Goal: Transaction & Acquisition: Subscribe to service/newsletter

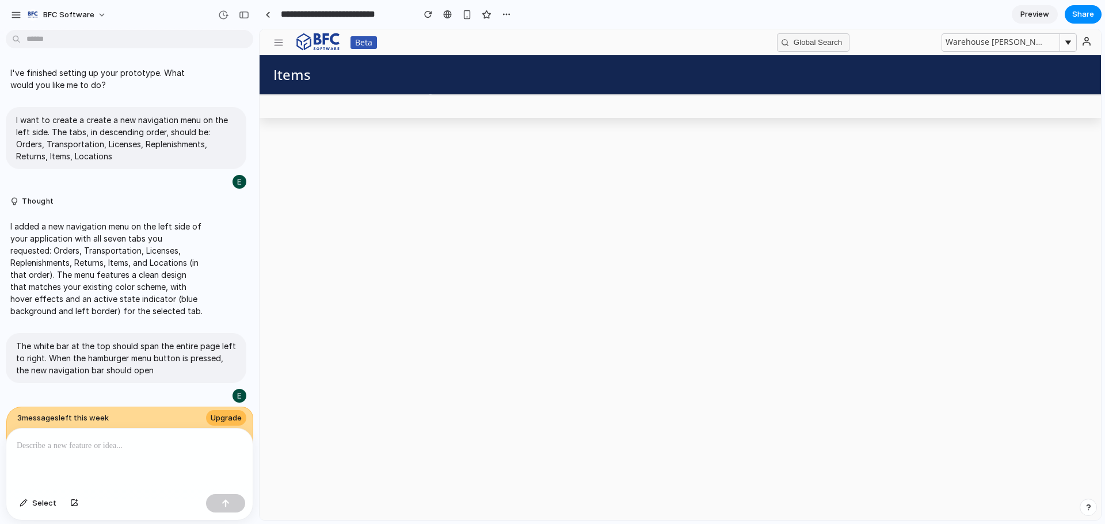
scroll to position [1458, 0]
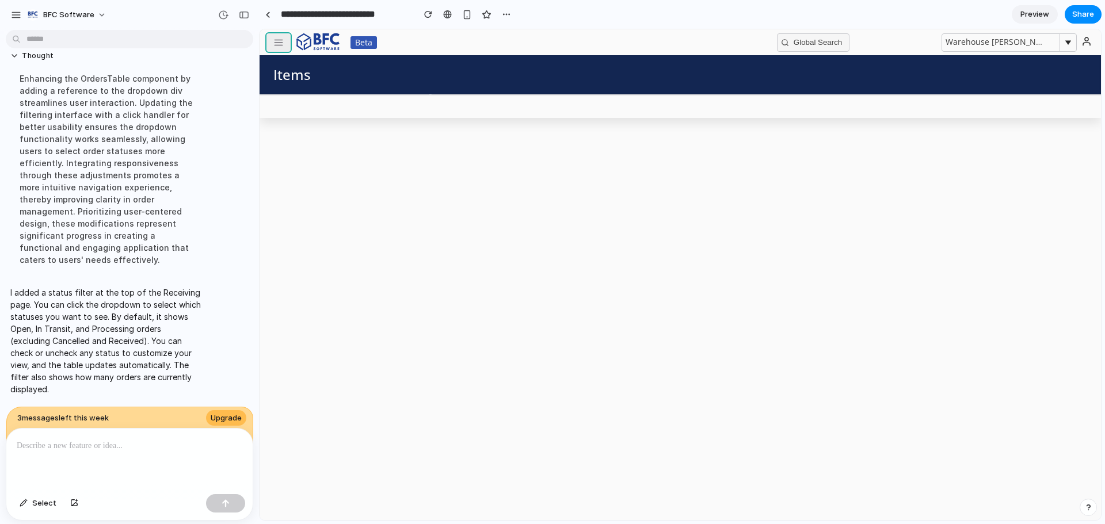
click at [287, 44] on button "button" at bounding box center [278, 42] width 24 height 18
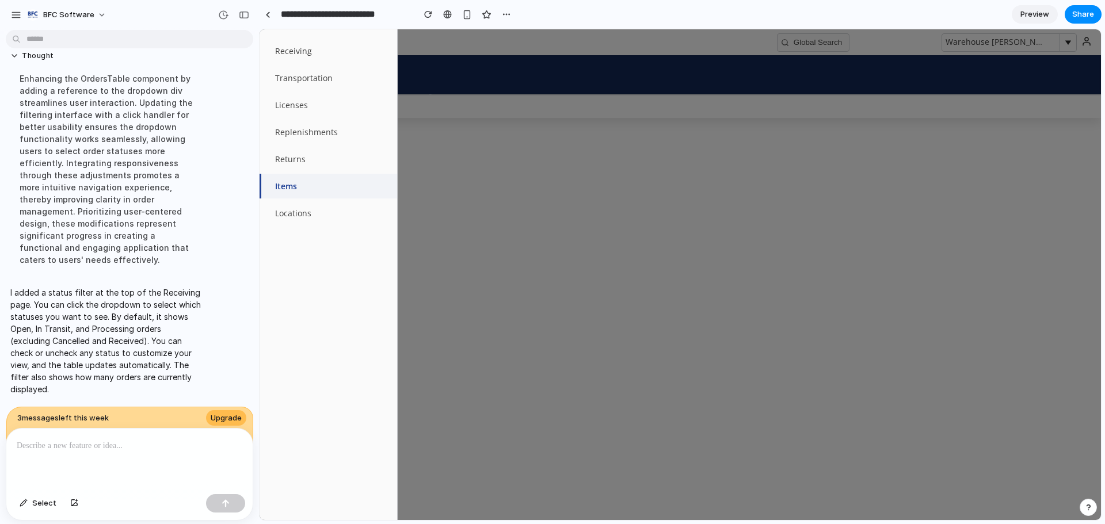
click at [119, 442] on p at bounding box center [130, 446] width 226 height 14
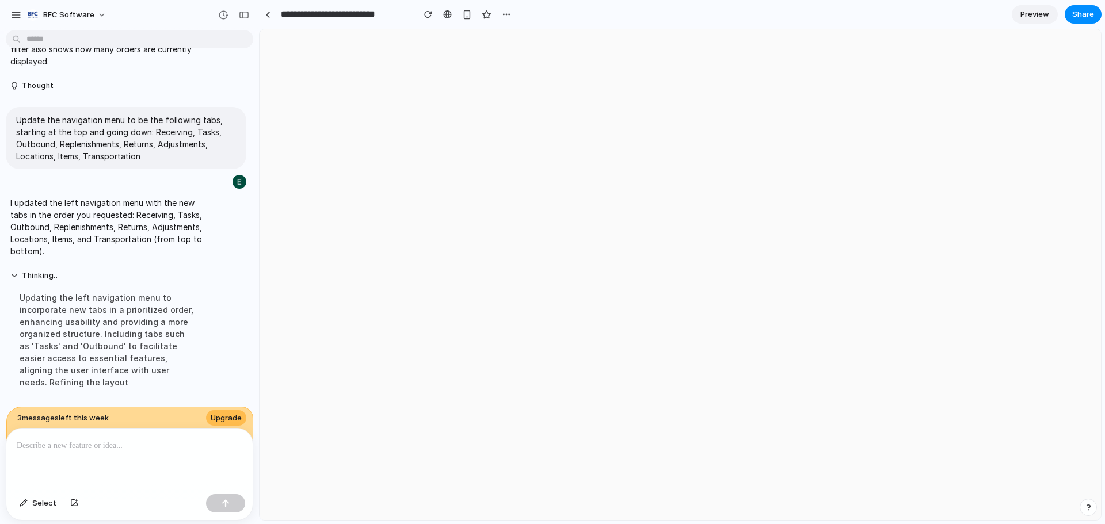
scroll to position [0, 0]
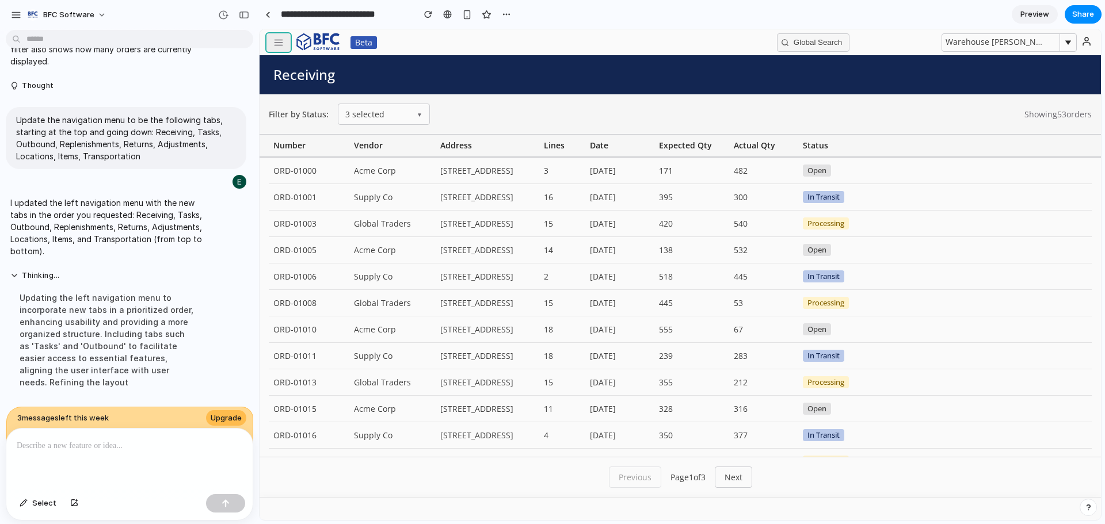
click at [277, 46] on icon "button" at bounding box center [278, 42] width 10 height 10
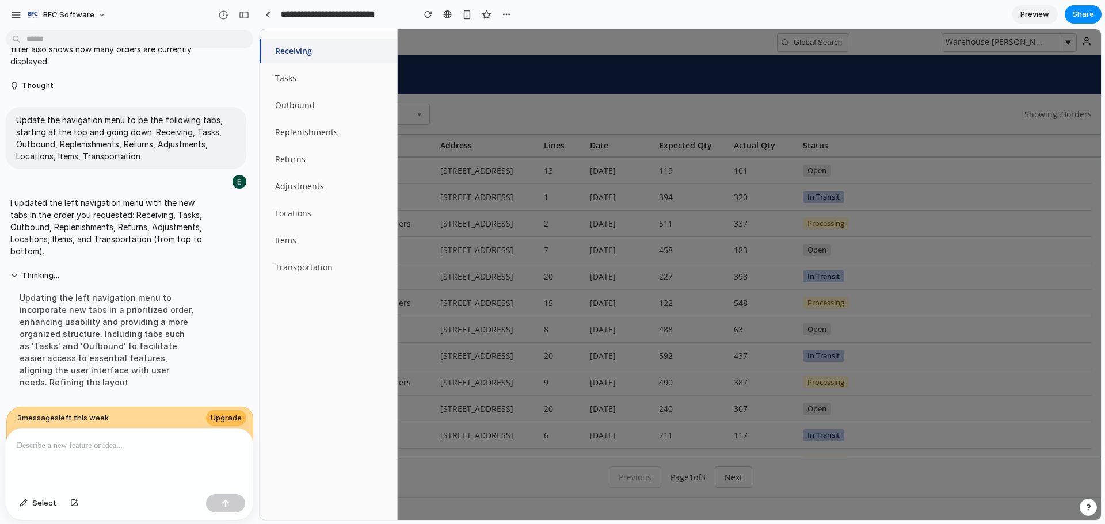
click at [579, 110] on div at bounding box center [679, 274] width 841 height 491
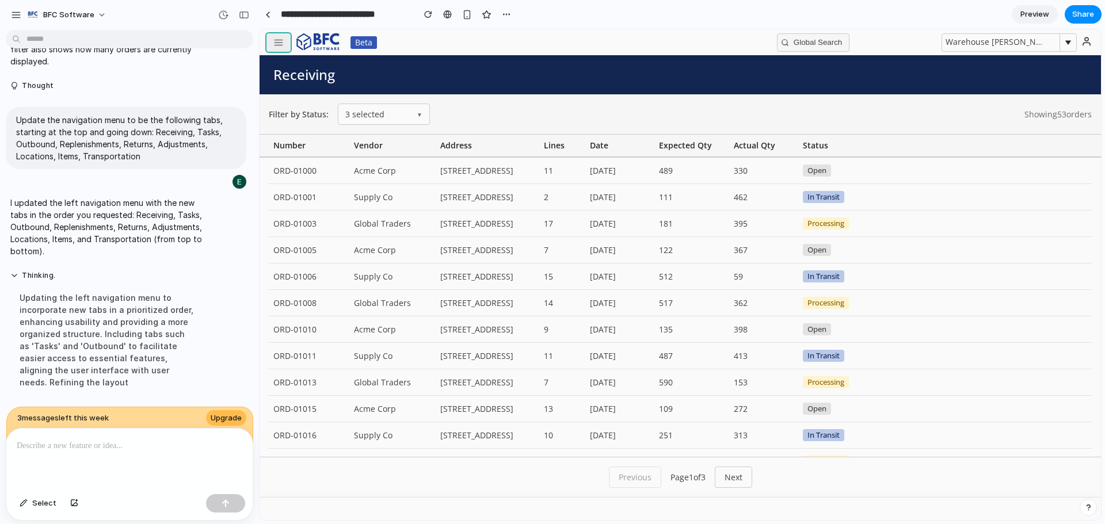
click at [273, 38] on icon "button" at bounding box center [278, 42] width 10 height 10
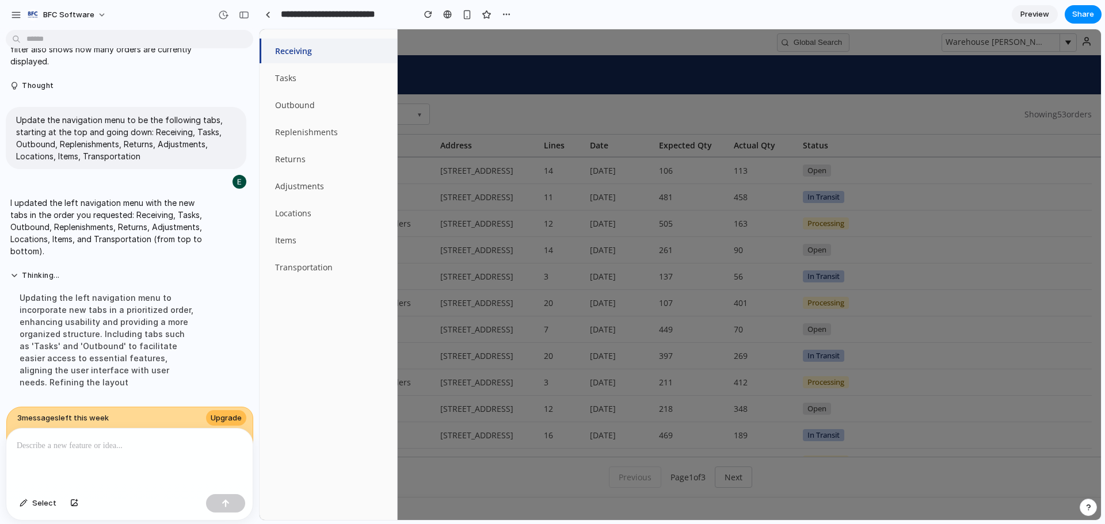
click at [440, 46] on div at bounding box center [679, 274] width 841 height 491
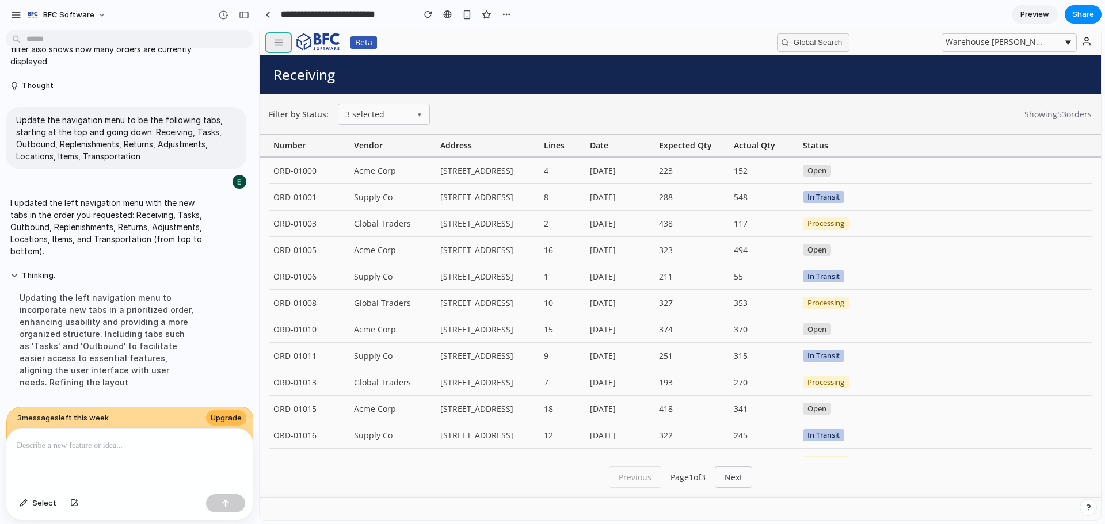
click at [274, 46] on icon "button" at bounding box center [278, 42] width 10 height 10
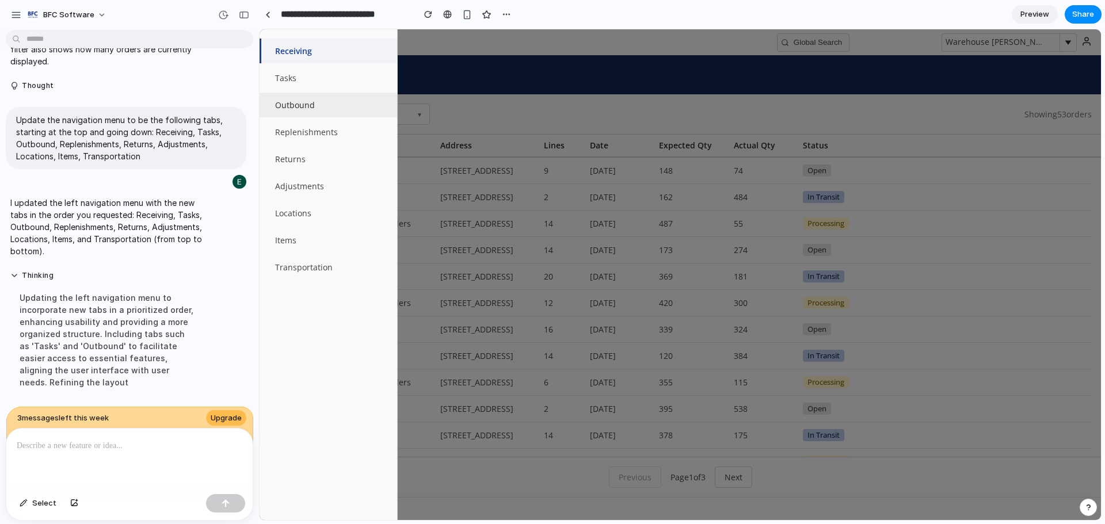
click at [299, 105] on button "Outbound" at bounding box center [328, 105] width 138 height 25
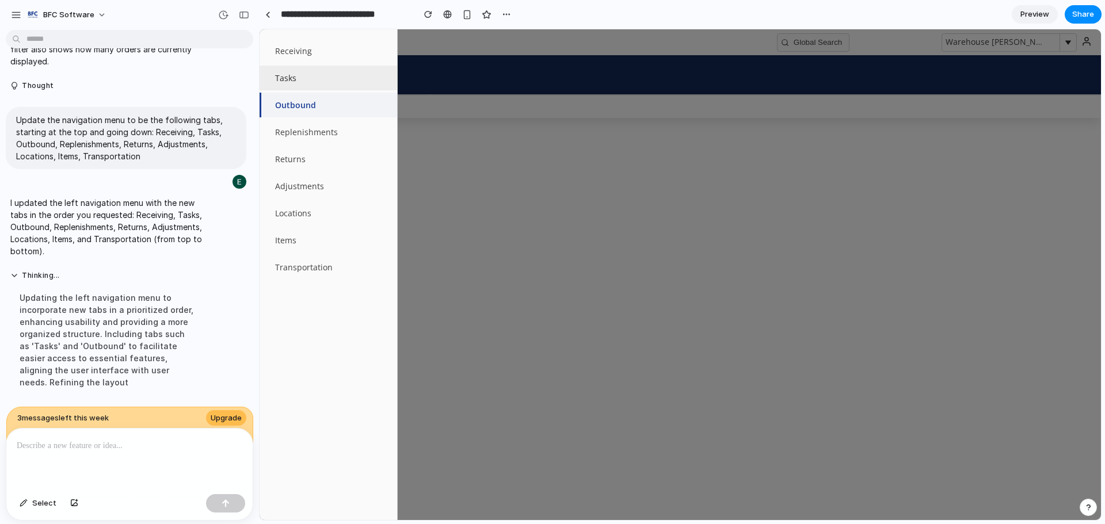
click at [296, 85] on button "Tasks" at bounding box center [328, 78] width 138 height 25
click at [304, 134] on button "Replenishments" at bounding box center [328, 132] width 138 height 25
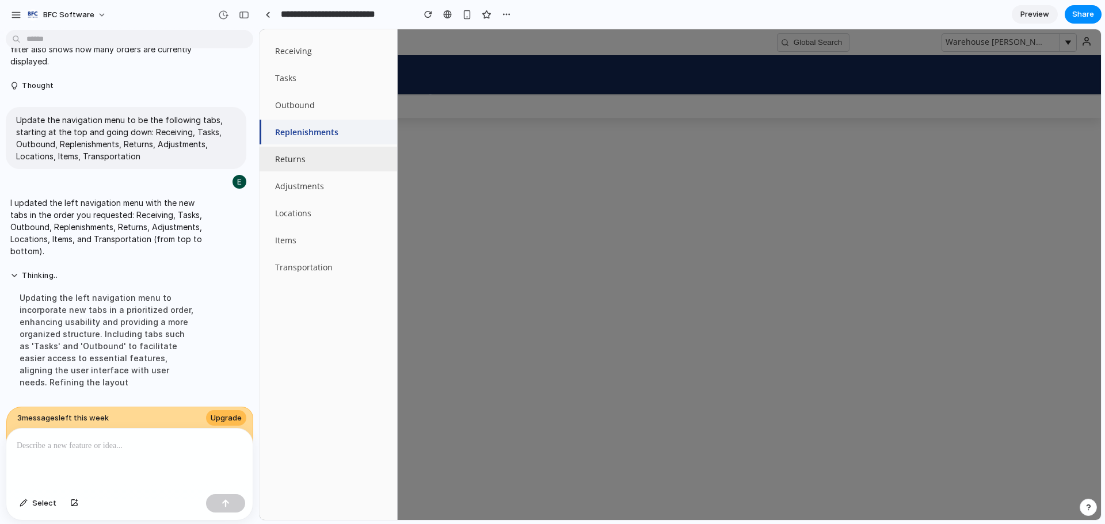
click at [304, 154] on button "Returns" at bounding box center [328, 159] width 138 height 25
click at [308, 182] on button "Adjustments" at bounding box center [328, 186] width 138 height 25
click at [310, 200] on nav "Receiving Tasks Outbound Replenishments Returns Adjustments Locations Items Tra…" at bounding box center [328, 274] width 138 height 491
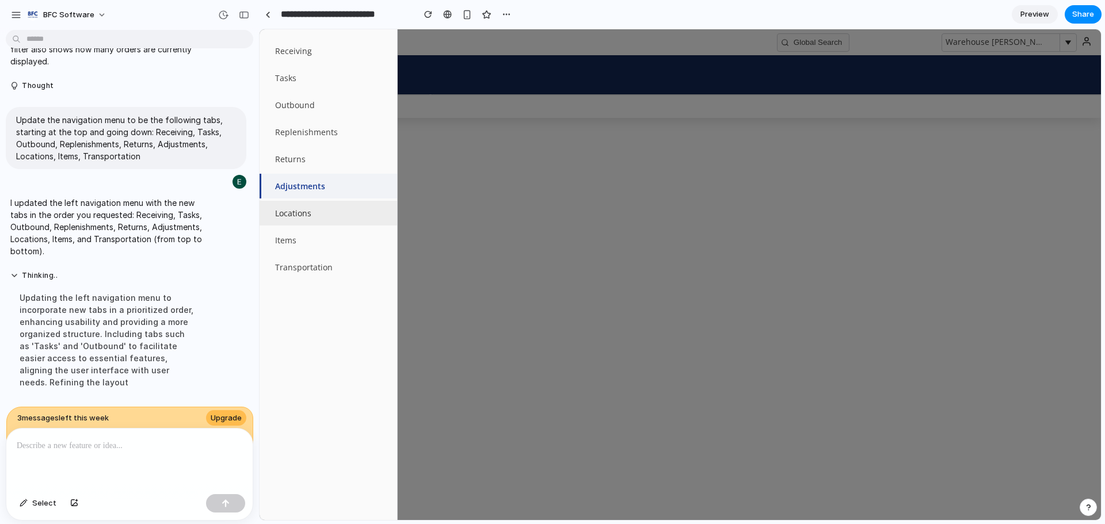
click at [312, 211] on button "Locations" at bounding box center [328, 213] width 138 height 25
click at [305, 242] on button "Items" at bounding box center [328, 240] width 138 height 25
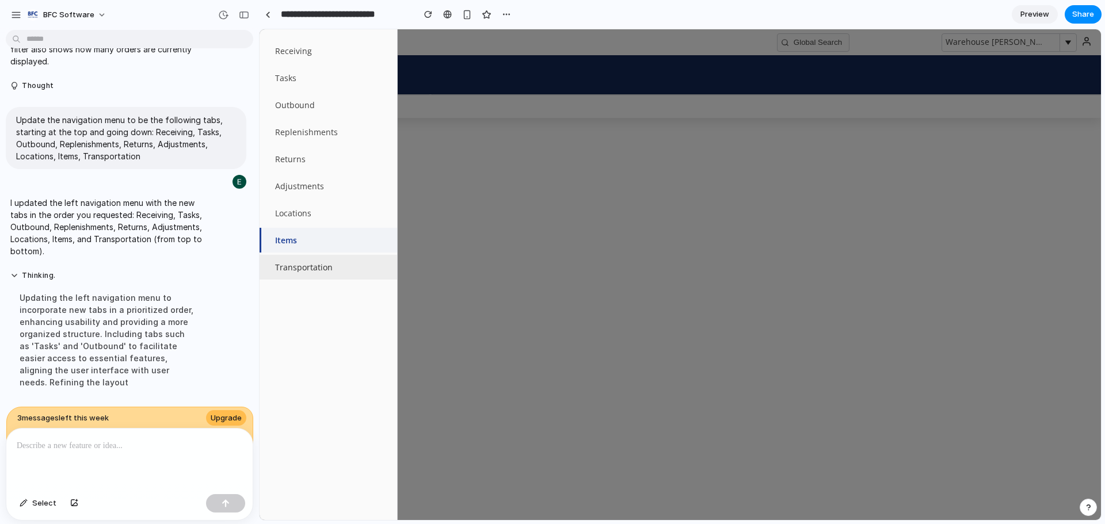
click at [311, 269] on button "Transportation" at bounding box center [328, 267] width 138 height 25
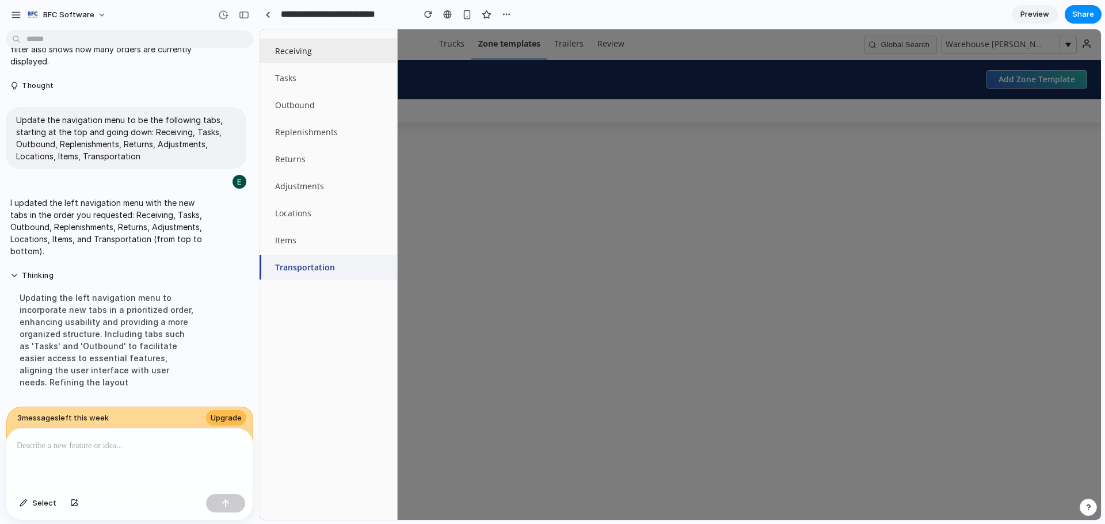
click at [297, 60] on button "Receiving" at bounding box center [328, 51] width 138 height 25
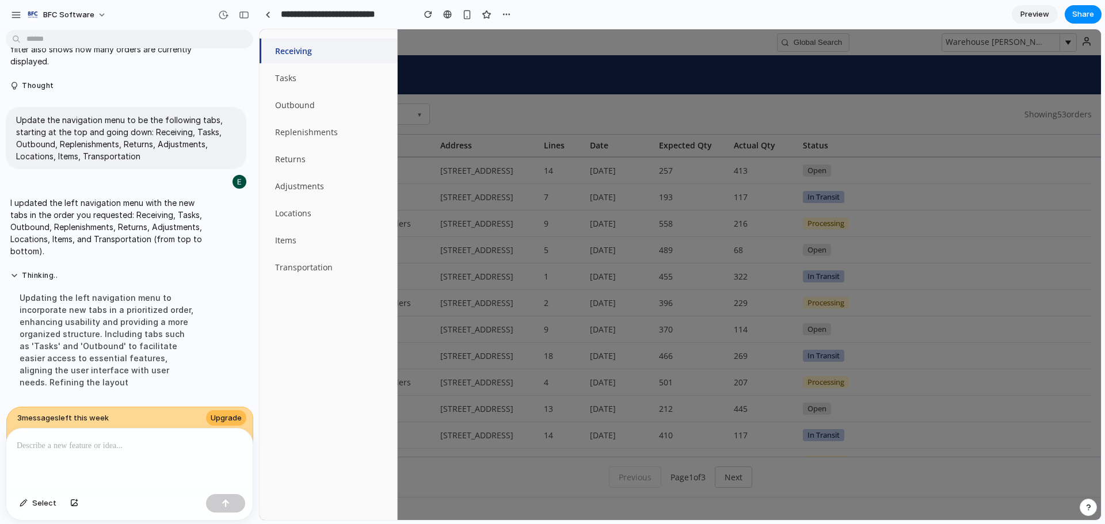
click at [671, 67] on div at bounding box center [679, 274] width 841 height 491
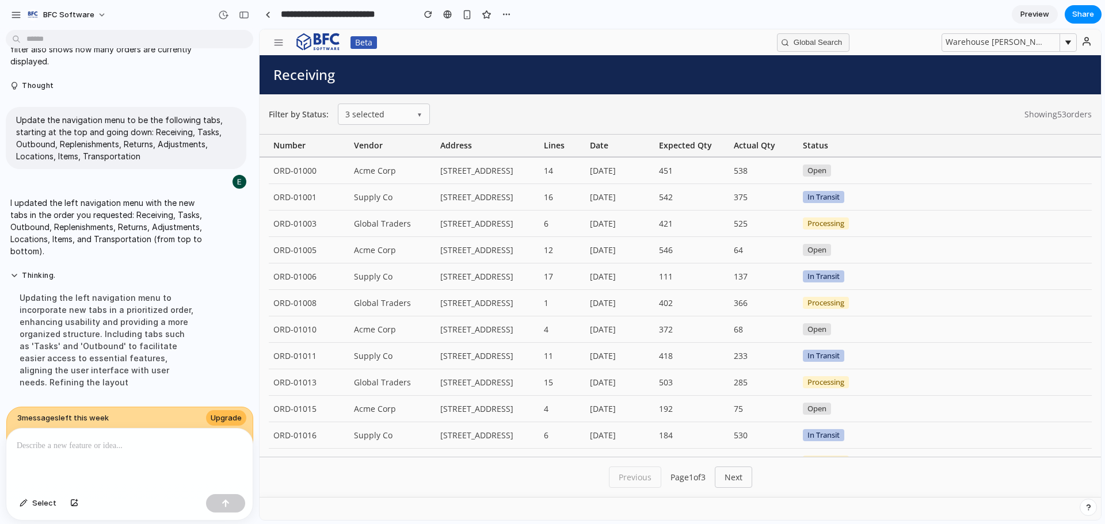
click at [57, 444] on p at bounding box center [127, 446] width 221 height 14
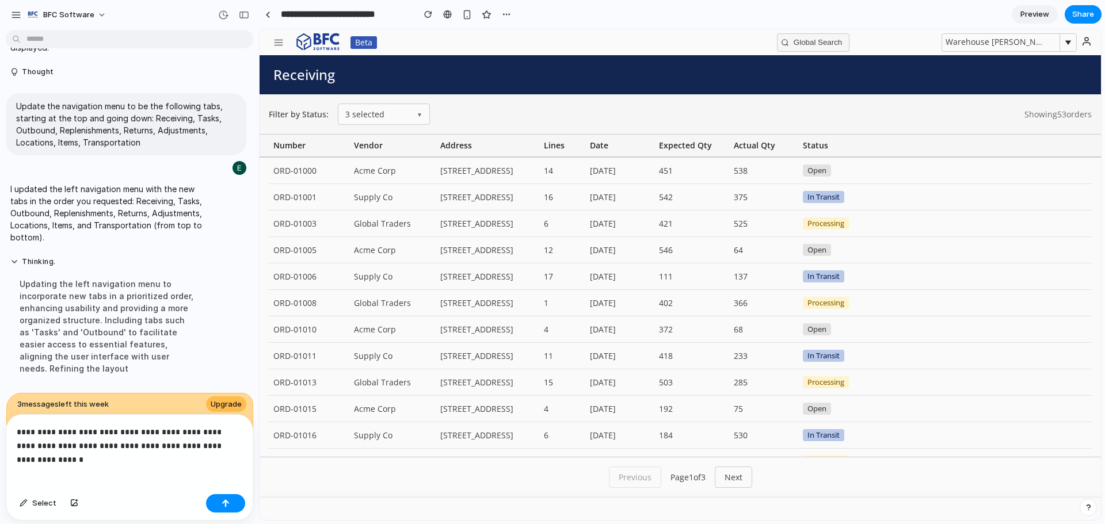
scroll to position [1576, 0]
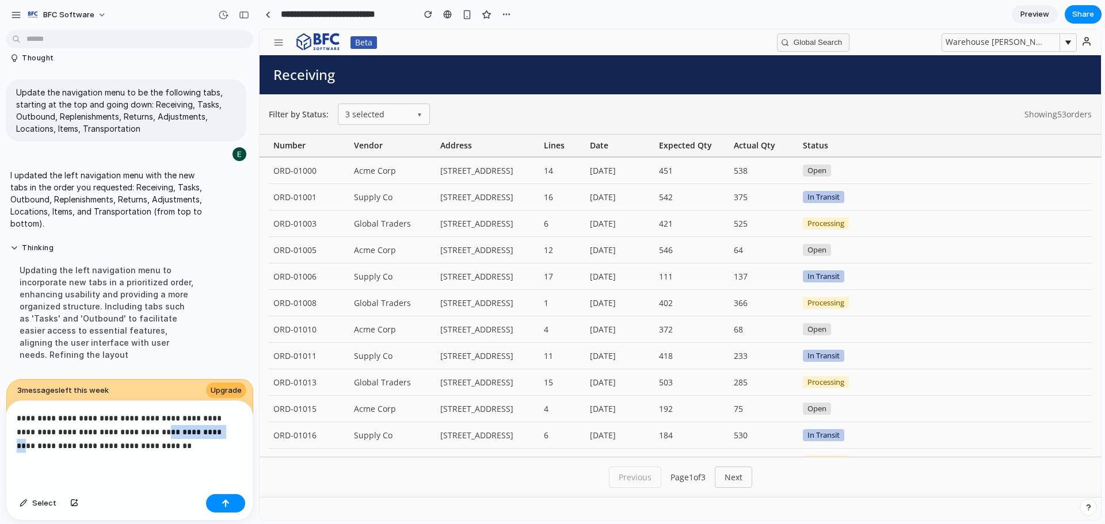
drag, startPoint x: 182, startPoint y: 430, endPoint x: 118, endPoint y: 427, distance: 63.9
click at [118, 427] on p "**********" at bounding box center [127, 431] width 221 height 41
click at [110, 440] on p "**********" at bounding box center [127, 431] width 221 height 41
click at [127, 429] on p "**********" at bounding box center [127, 431] width 221 height 41
click at [151, 445] on p "**********" at bounding box center [127, 431] width 221 height 41
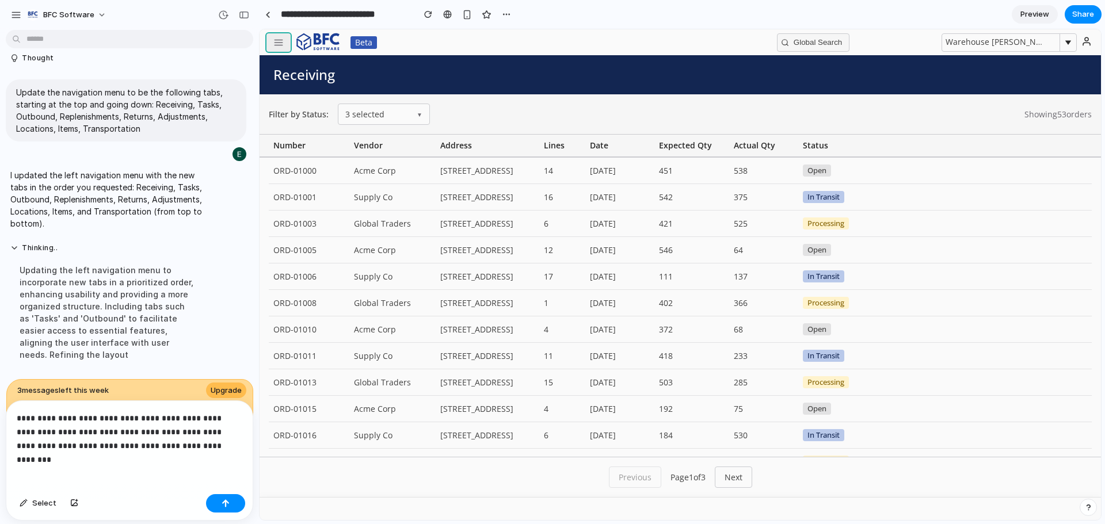
click at [280, 41] on icon "button" at bounding box center [278, 42] width 10 height 10
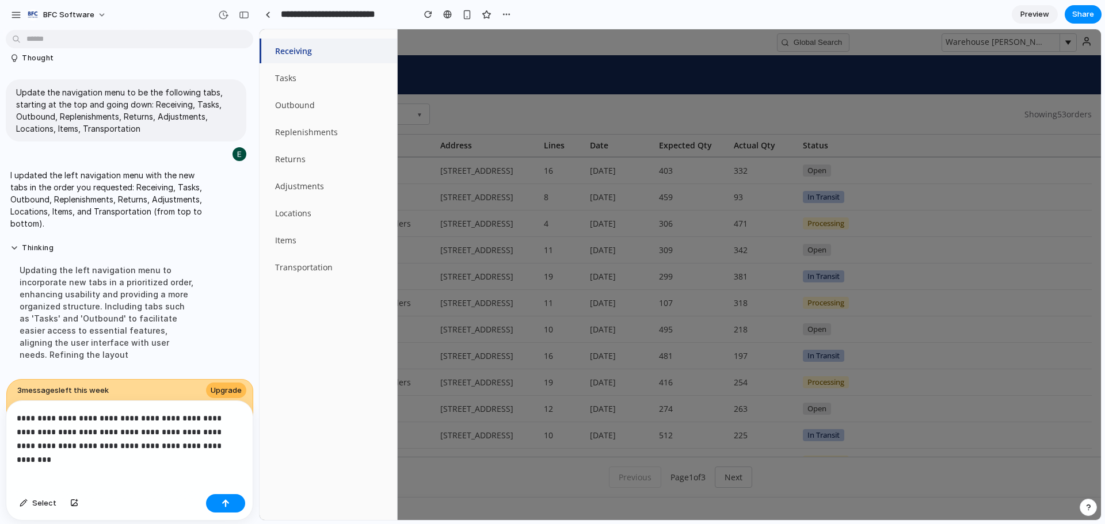
click at [222, 443] on p "**********" at bounding box center [127, 431] width 221 height 41
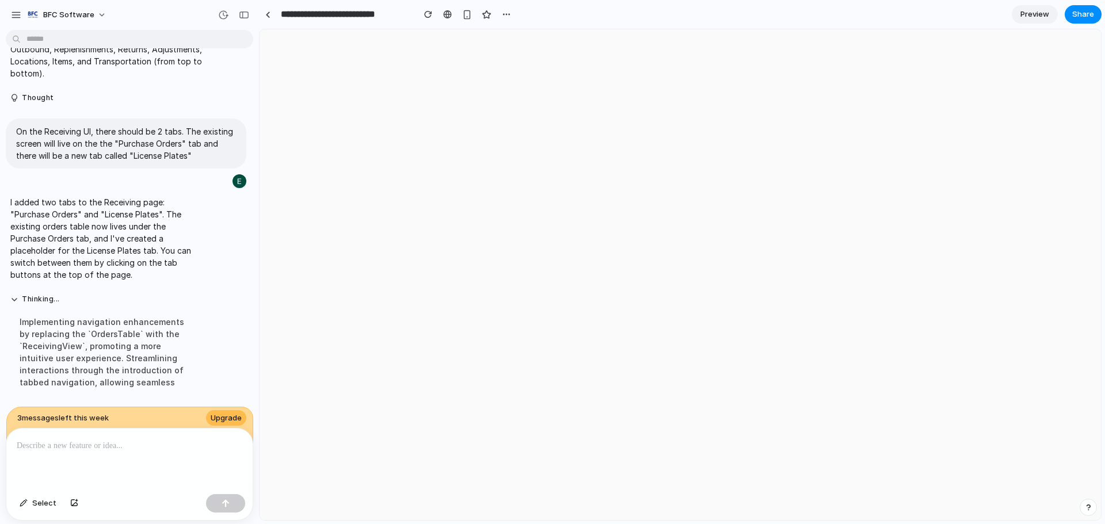
scroll to position [0, 0]
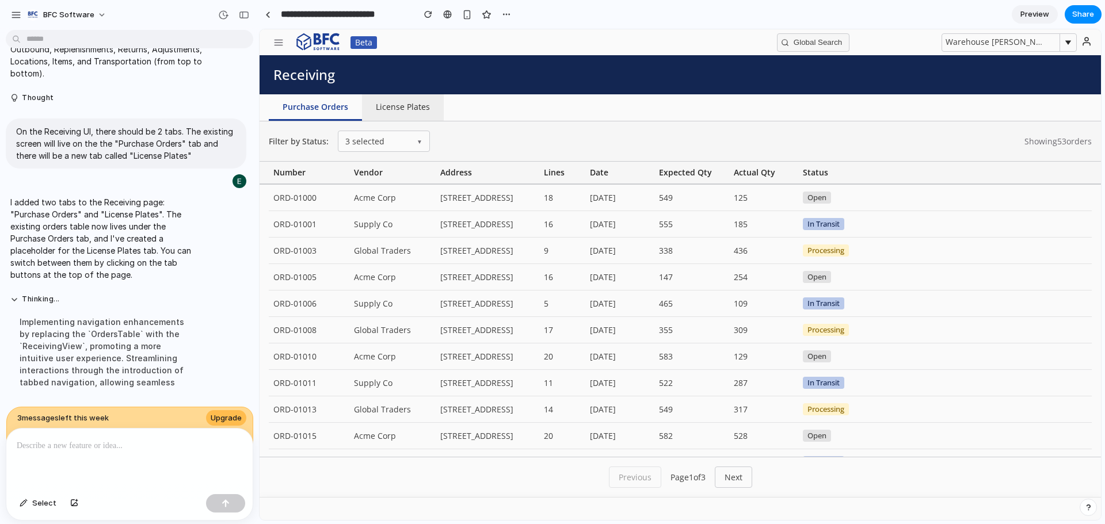
click at [417, 109] on button "License Plates" at bounding box center [403, 107] width 82 height 26
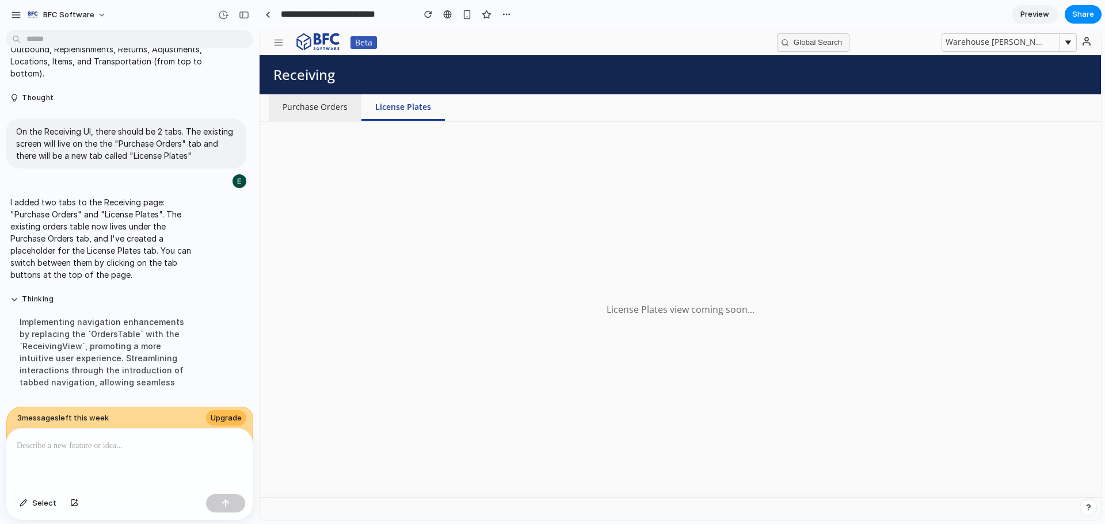
click at [320, 108] on button "Purchase Orders" at bounding box center [315, 107] width 93 height 26
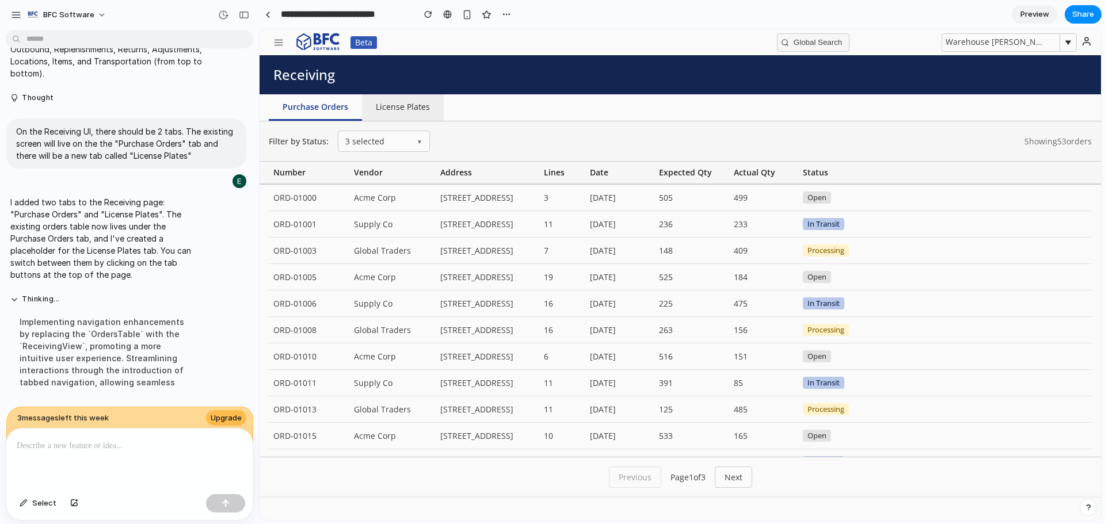
click at [396, 107] on button "License Plates" at bounding box center [403, 107] width 82 height 26
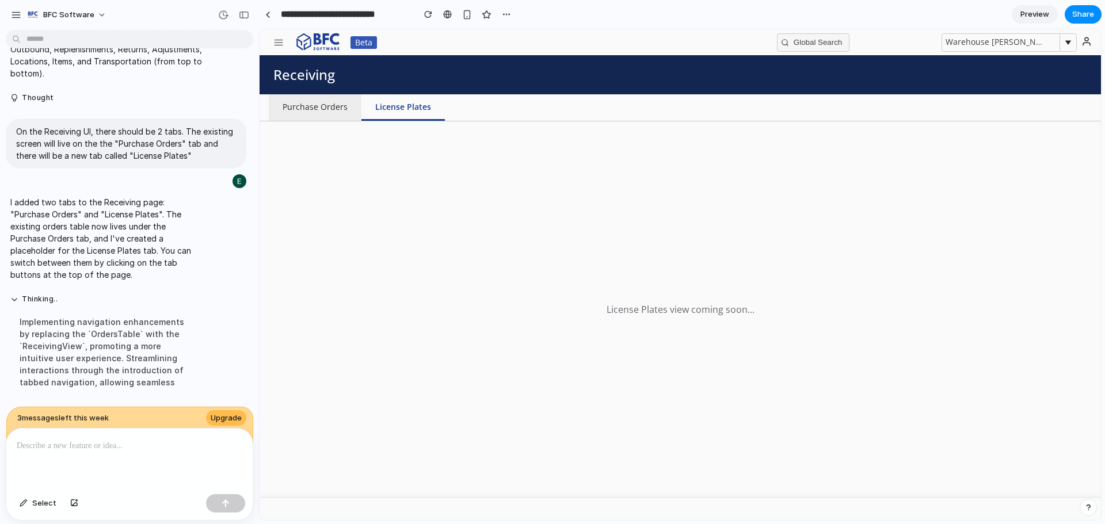
click at [334, 109] on button "Purchase Orders" at bounding box center [315, 107] width 93 height 26
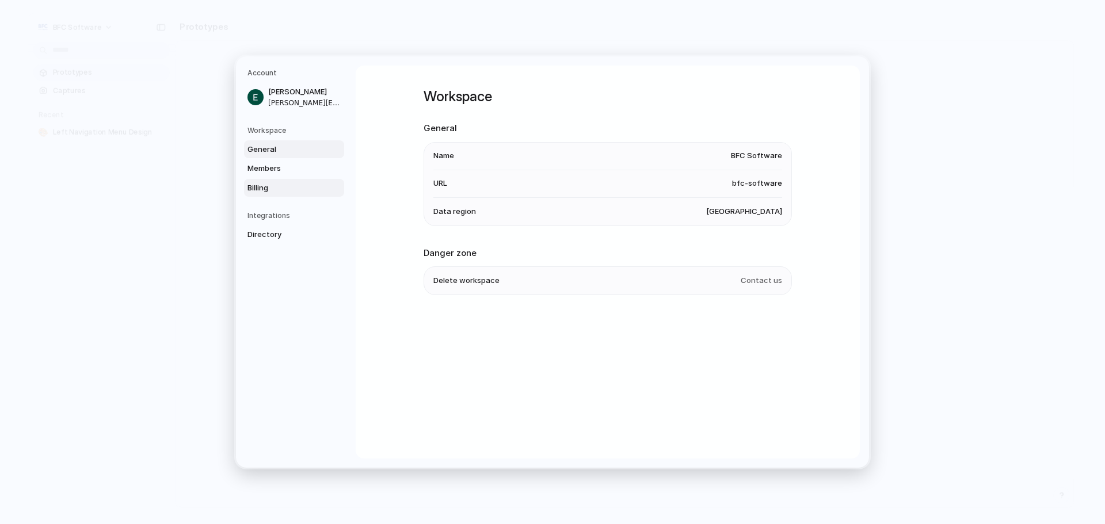
click at [261, 182] on span "Billing" at bounding box center [284, 188] width 74 height 12
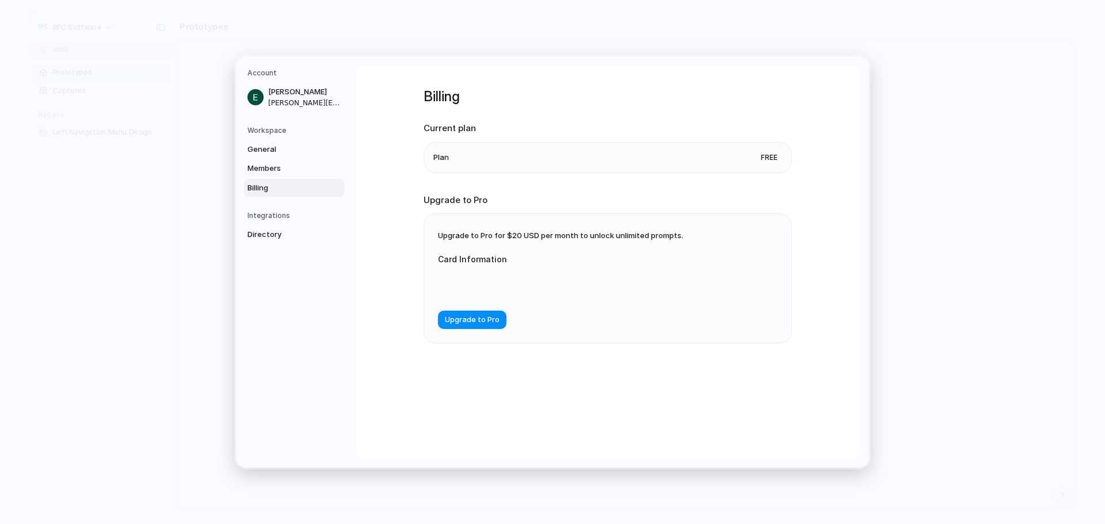
click at [480, 278] on div at bounding box center [553, 284] width 230 height 29
click at [479, 326] on button "Upgrade to Pro" at bounding box center [472, 320] width 68 height 18
